Goal: Find specific page/section: Find specific page/section

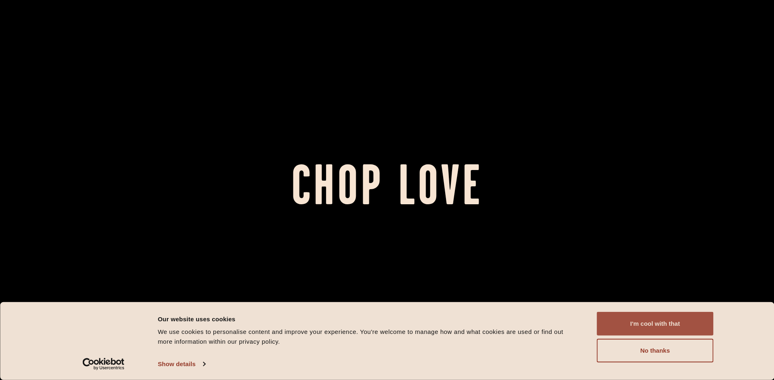
click at [654, 326] on button "I'm cool with that" at bounding box center [655, 324] width 117 height 24
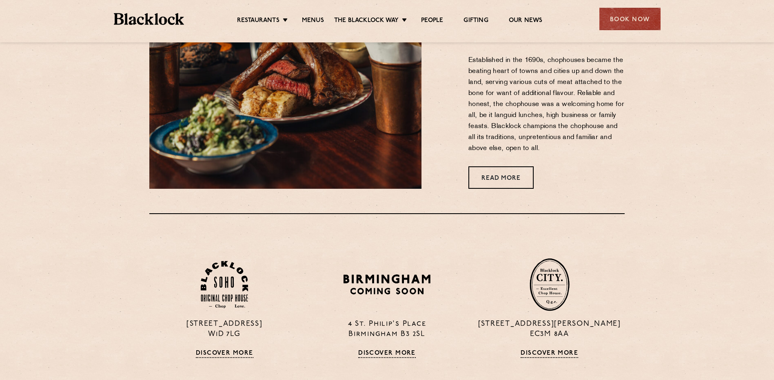
scroll to position [612, 0]
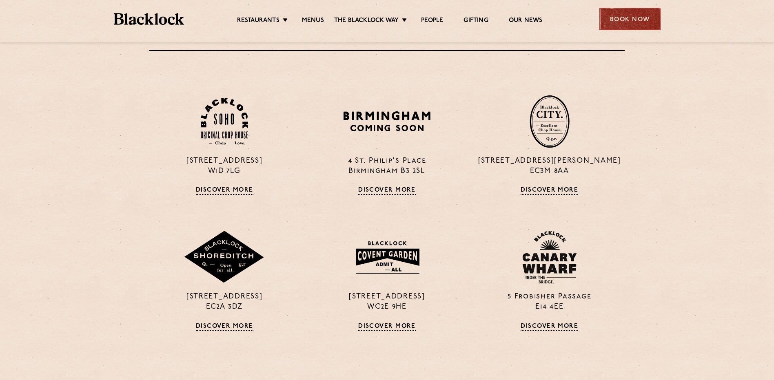
click at [611, 23] on div "Book Now" at bounding box center [630, 19] width 61 height 22
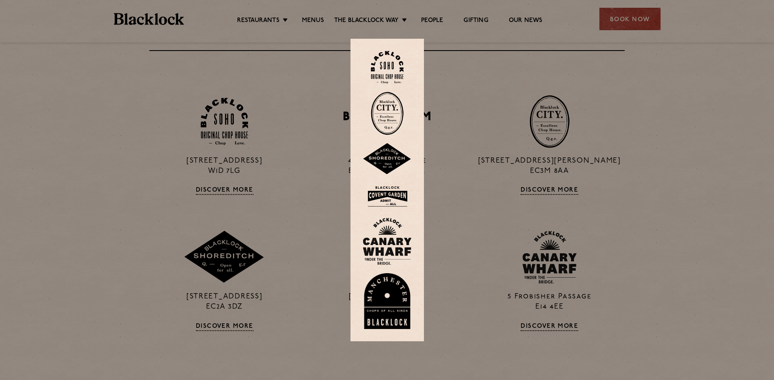
click at [392, 295] on img at bounding box center [387, 301] width 49 height 56
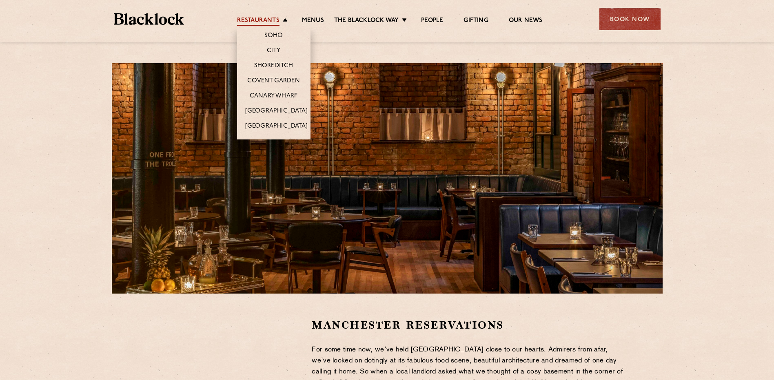
click at [270, 23] on link "Restaurants" at bounding box center [258, 21] width 42 height 9
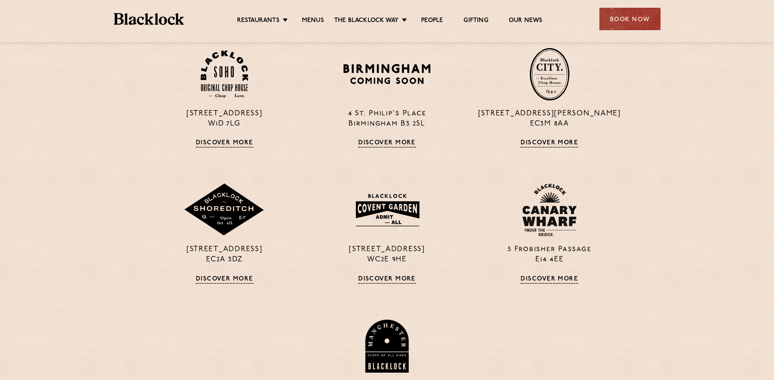
scroll to position [449, 0]
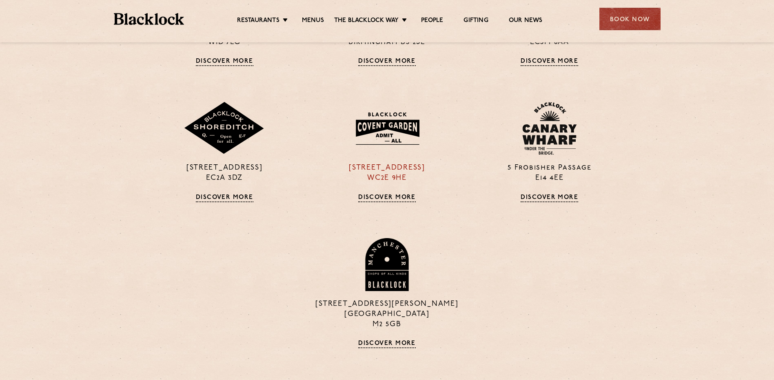
drag, startPoint x: 410, startPoint y: 176, endPoint x: 344, endPoint y: 172, distance: 66.3
click at [344, 172] on p "16a Bedford Street WC2E 9HE" at bounding box center [387, 173] width 150 height 20
